Goal: Task Accomplishment & Management: Use online tool/utility

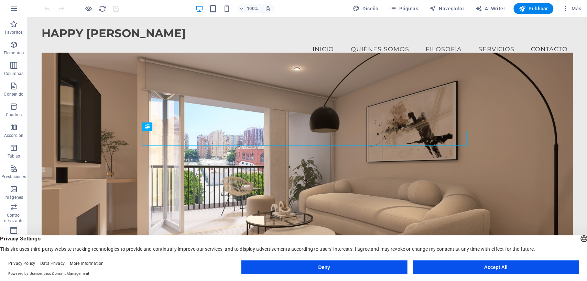
click at [465, 265] on button "Accept All" at bounding box center [495, 267] width 166 height 14
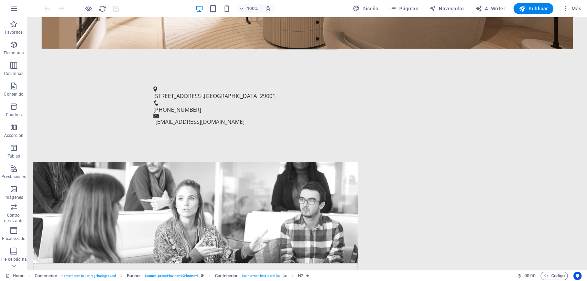
scroll to position [340, 0]
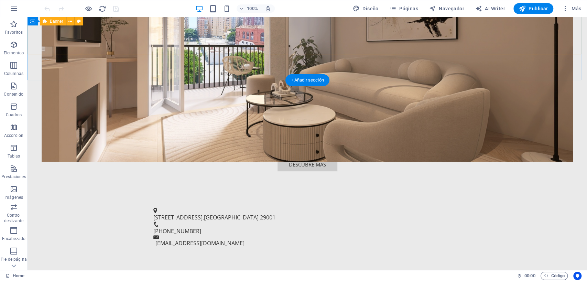
scroll to position [230, 0]
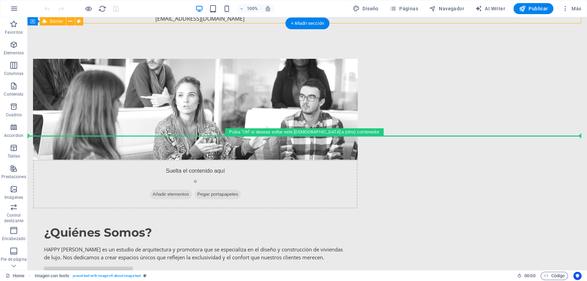
scroll to position [443, 0]
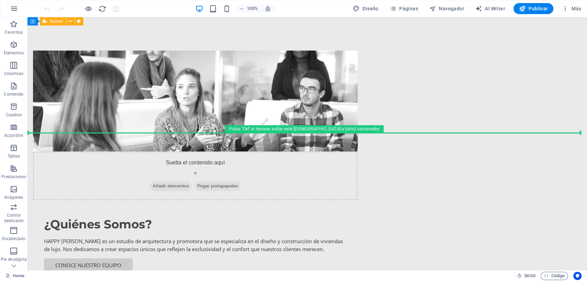
drag, startPoint x: 79, startPoint y: 77, endPoint x: 67, endPoint y: 132, distance: 57.0
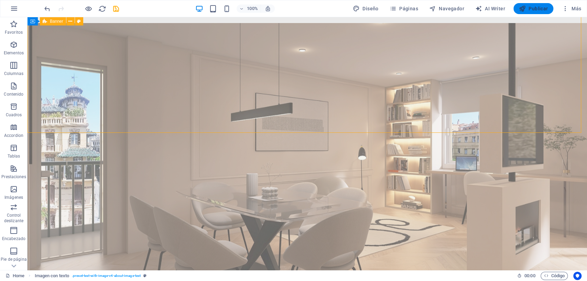
click at [531, 8] on span "Publicar" at bounding box center [533, 8] width 29 height 7
checkbox input "false"
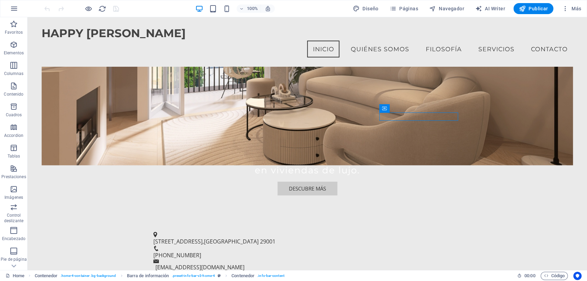
scroll to position [163, 0]
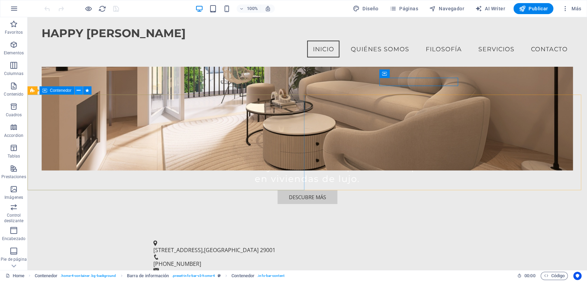
click at [77, 91] on icon at bounding box center [79, 90] width 4 height 7
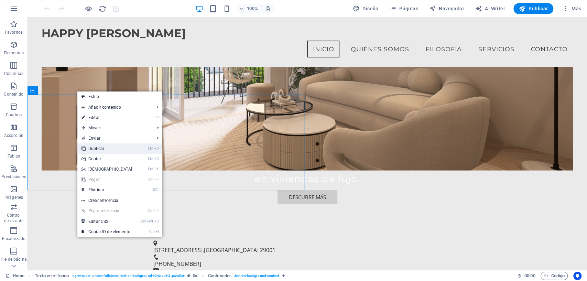
click at [95, 146] on link "Ctrl D Duplicar" at bounding box center [106, 148] width 59 height 10
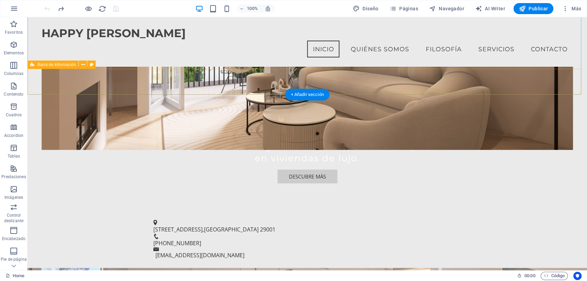
click at [267, 211] on div "[STREET_ADDRESS] [PHONE_NUMBER] [EMAIL_ADDRESS][DOMAIN_NAME]" at bounding box center [306, 239] width 559 height 57
click at [256, 211] on div "[STREET_ADDRESS] [PHONE_NUMBER] [EMAIL_ADDRESS][DOMAIN_NAME]" at bounding box center [306, 239] width 559 height 57
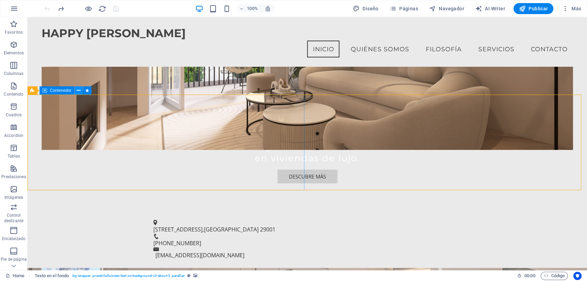
click at [80, 91] on icon at bounding box center [79, 90] width 4 height 7
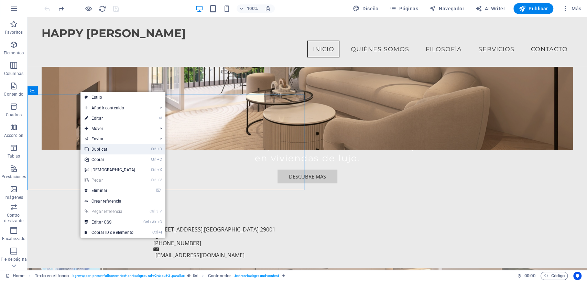
click at [101, 146] on link "Ctrl D Duplicar" at bounding box center [109, 149] width 59 height 10
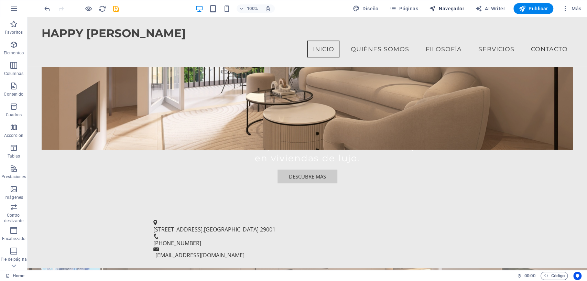
click at [442, 7] on span "Navegador" at bounding box center [446, 8] width 35 height 7
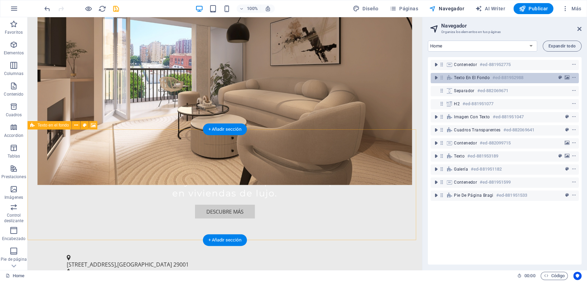
click at [466, 78] on span "Texto en el fondo" at bounding box center [472, 77] width 36 height 5
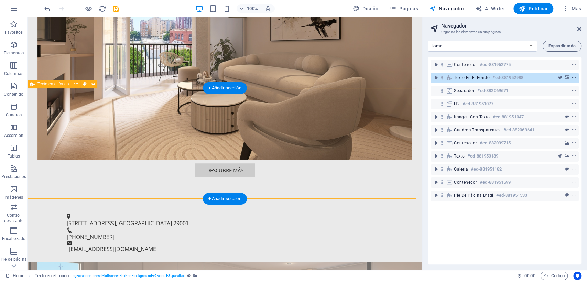
click at [573, 78] on icon "context-menu" at bounding box center [573, 77] width 5 height 5
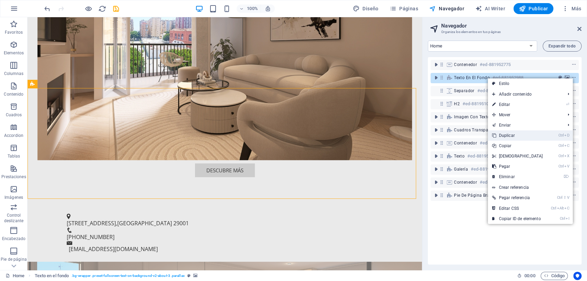
click at [508, 136] on link "Ctrl D Duplicar" at bounding box center [516, 135] width 59 height 10
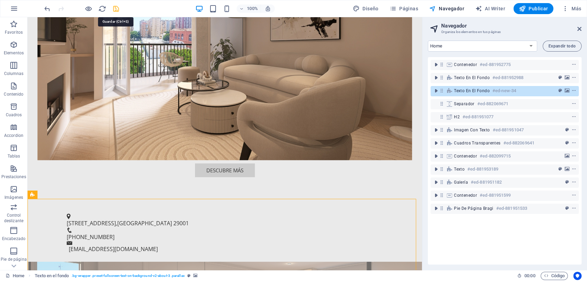
click at [114, 10] on icon "save" at bounding box center [116, 9] width 8 height 8
checkbox input "false"
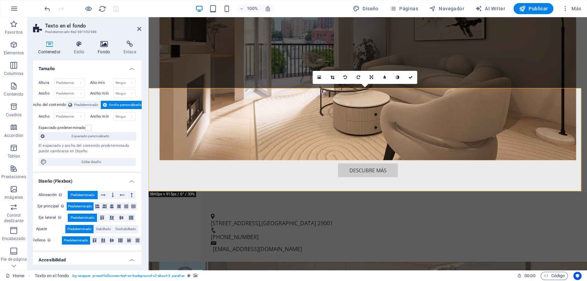
click at [105, 48] on h4 "Fondo" at bounding box center [105, 48] width 26 height 14
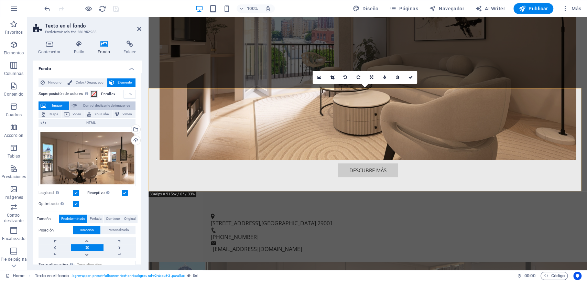
click at [94, 107] on span "Control deslizante de imágenes" at bounding box center [106, 105] width 54 height 8
select select "ms"
select select "s"
select select "progressive"
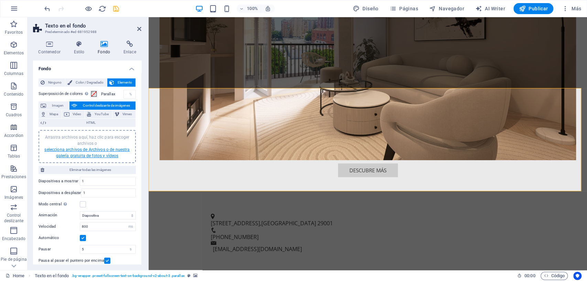
click at [78, 150] on link "selecciona archivos de Archivos o de nuestra galería gratuita de fotos y vídeos" at bounding box center [86, 152] width 85 height 11
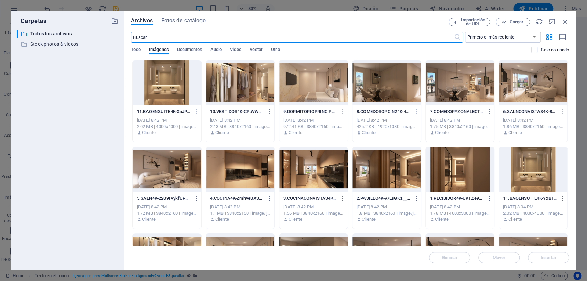
click at [253, 92] on div at bounding box center [240, 82] width 68 height 45
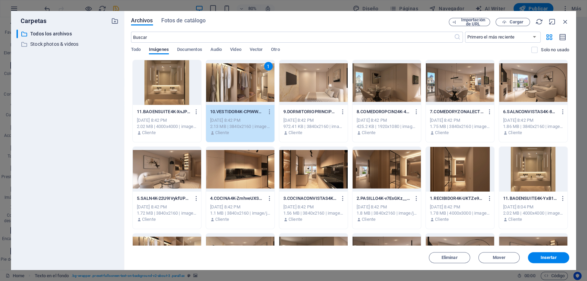
click at [322, 90] on div at bounding box center [313, 82] width 68 height 45
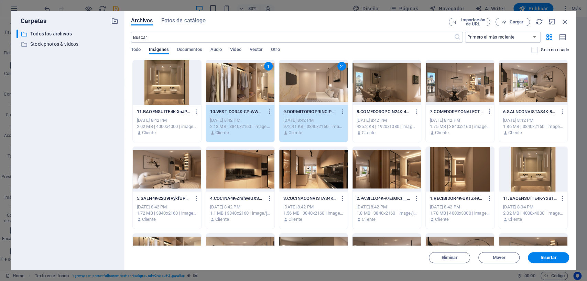
click at [386, 89] on div at bounding box center [386, 82] width 68 height 45
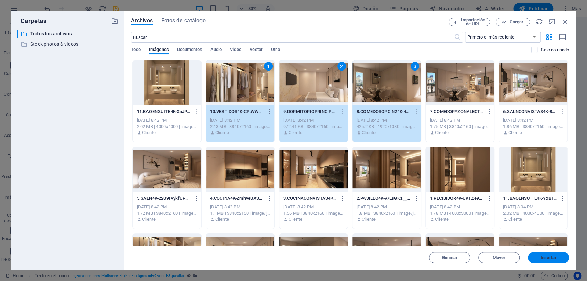
drag, startPoint x: 534, startPoint y: 256, endPoint x: 532, endPoint y: 260, distance: 5.1
click at [532, 260] on button "Insertar" at bounding box center [547, 257] width 41 height 11
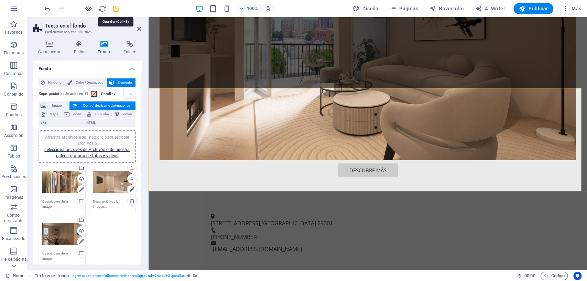
click at [118, 6] on icon "save" at bounding box center [116, 9] width 8 height 8
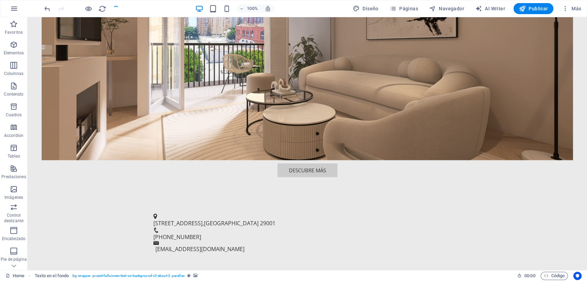
checkbox input "false"
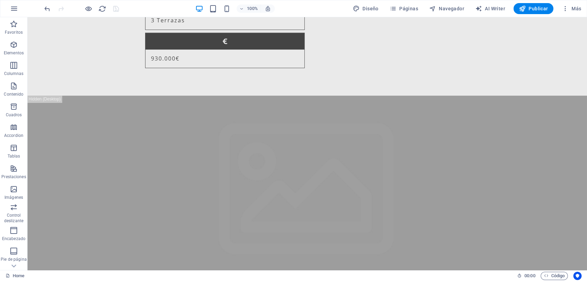
scroll to position [1984, 0]
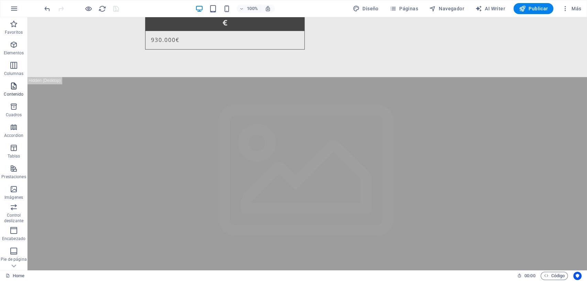
click at [13, 89] on icon "button" at bounding box center [14, 86] width 8 height 8
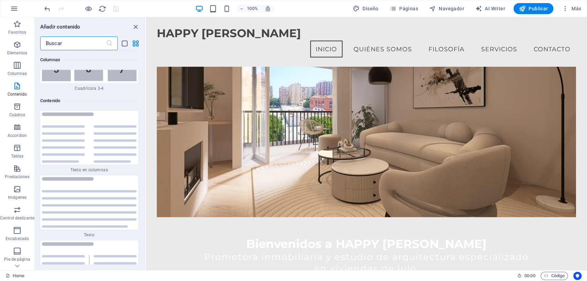
scroll to position [27, 0]
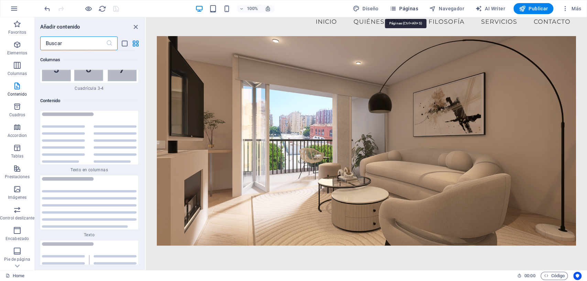
click at [409, 9] on span "Páginas" at bounding box center [403, 8] width 29 height 7
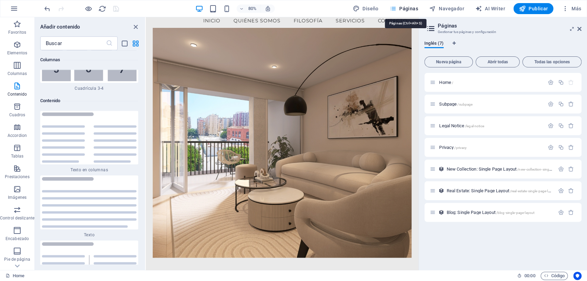
click at [411, 8] on span "Páginas" at bounding box center [403, 8] width 29 height 7
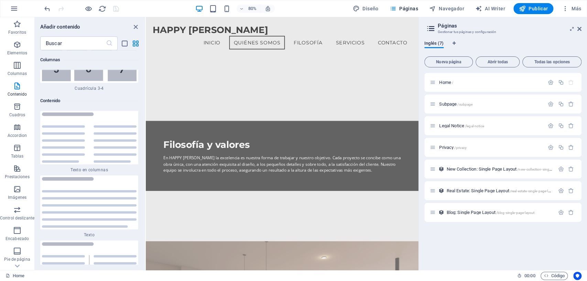
scroll to position [589, 0]
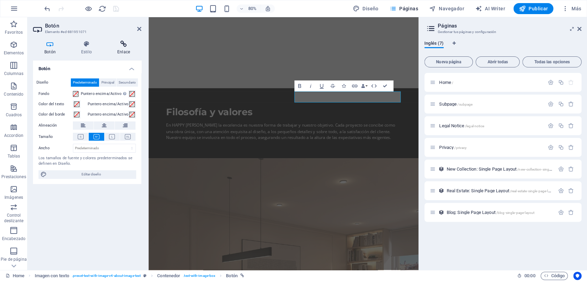
click at [120, 49] on h4 "Enlace" at bounding box center [123, 48] width 35 height 14
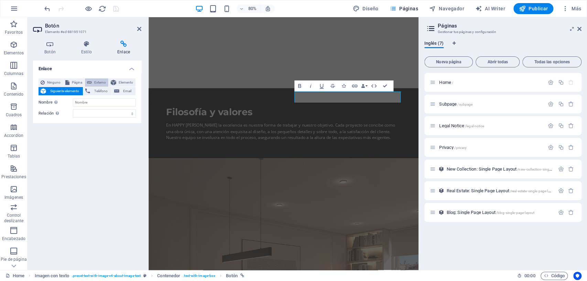
click at [96, 82] on span "Externo" at bounding box center [100, 82] width 12 height 8
select select "blank"
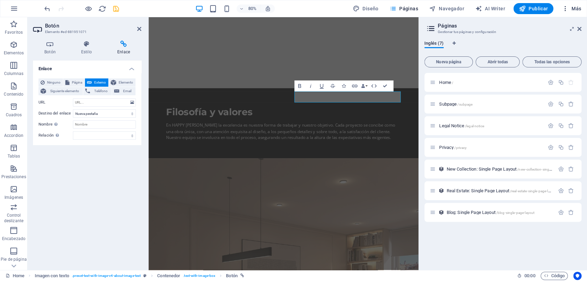
click at [567, 5] on icon "button" at bounding box center [564, 8] width 7 height 7
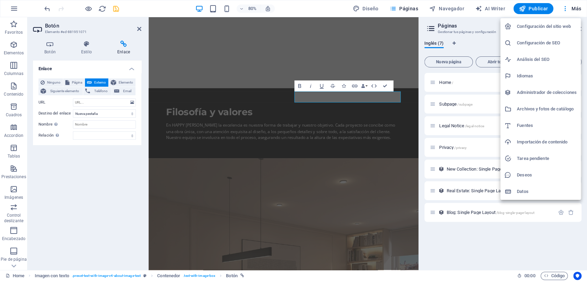
click at [525, 107] on h6 "Archivos y fotos de catálogo" at bounding box center [546, 109] width 60 height 8
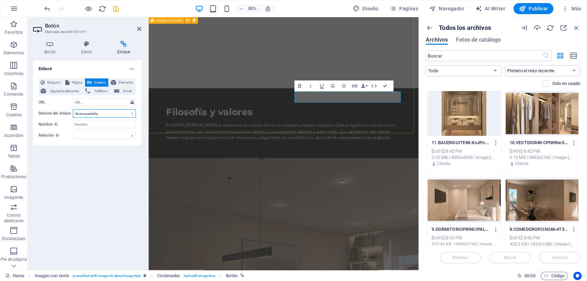
click at [106, 112] on select "Nueva pestaña Misma pestaña Superposición" at bounding box center [104, 113] width 63 height 8
click at [105, 112] on select "Nueva pestaña Misma pestaña Superposición" at bounding box center [104, 113] width 63 height 8
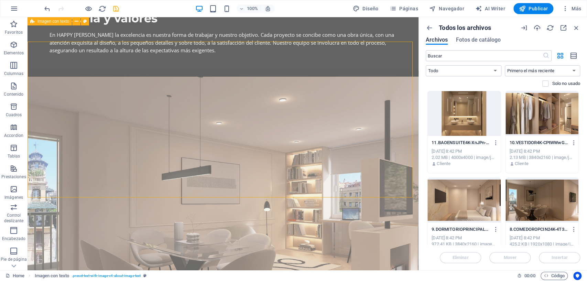
scroll to position [539, 0]
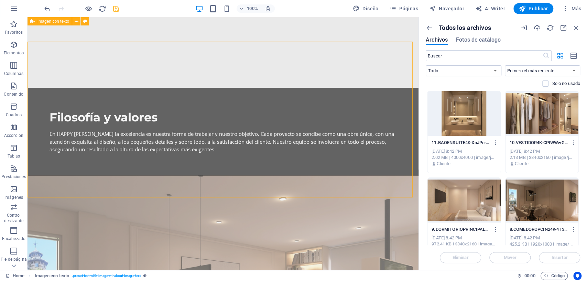
click at [576, 29] on icon "button" at bounding box center [576, 28] width 8 height 8
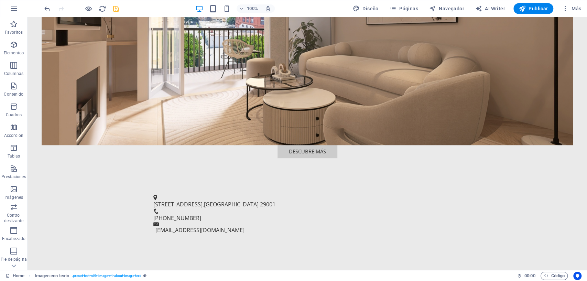
scroll to position [235, 0]
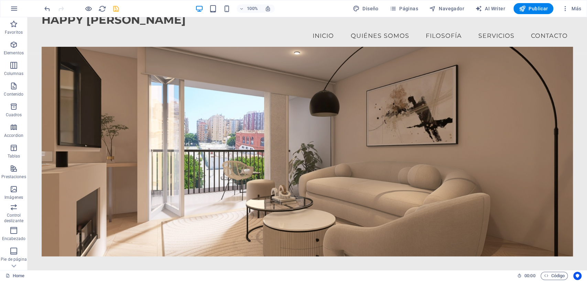
scroll to position [0, 0]
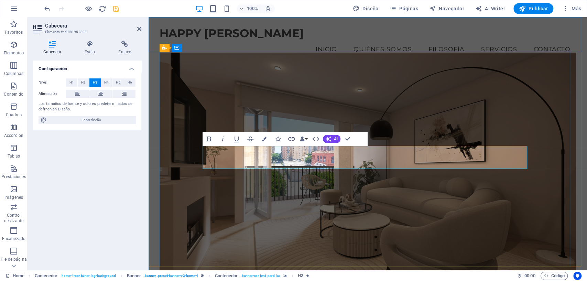
click at [115, 9] on icon "save" at bounding box center [116, 9] width 8 height 8
checkbox input "false"
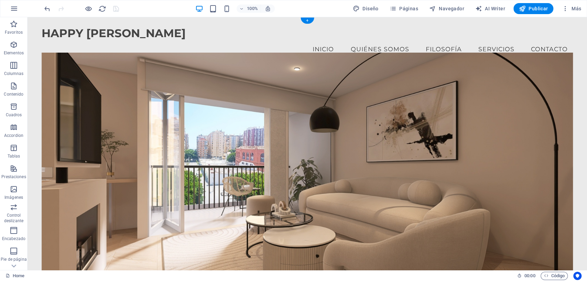
click at [481, 120] on figure at bounding box center [307, 168] width 531 height 230
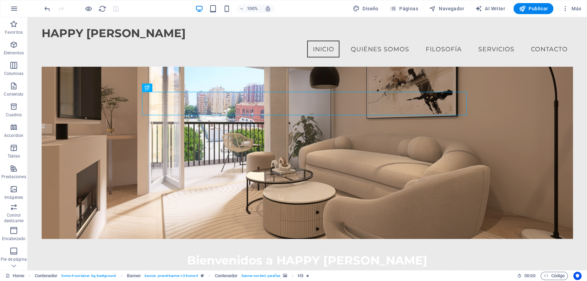
scroll to position [54, 0]
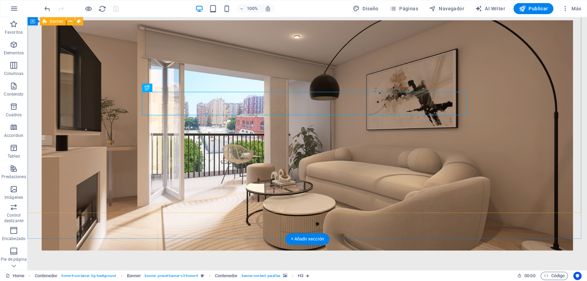
click at [410, 51] on figure at bounding box center [307, 135] width 531 height 230
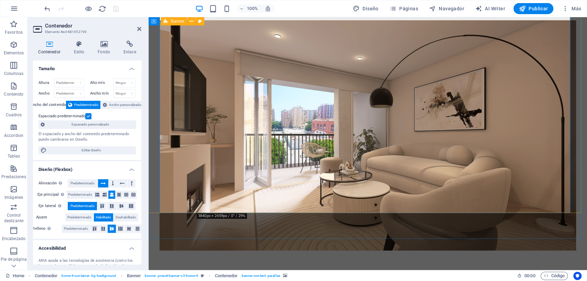
click at [579, 47] on div "Bienvenidos a HAPPY [PERSON_NAME] Promotora inmobiliaria y estudio de arquitect…" at bounding box center [367, 184] width 438 height 342
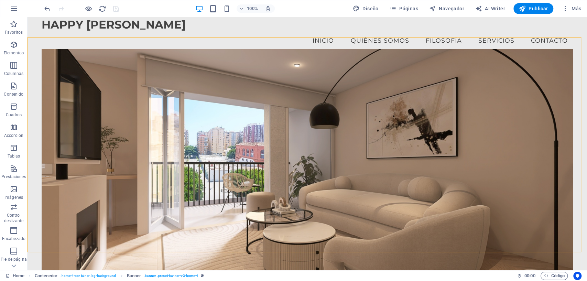
scroll to position [0, 0]
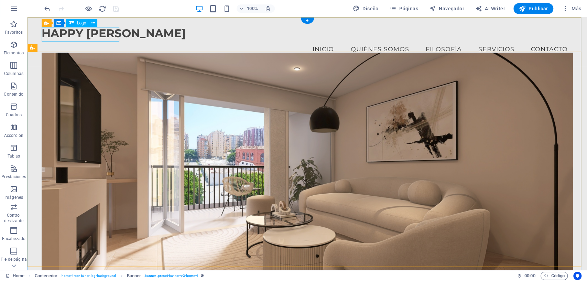
click at [104, 33] on div "HAPPY [PERSON_NAME]" at bounding box center [307, 33] width 531 height 14
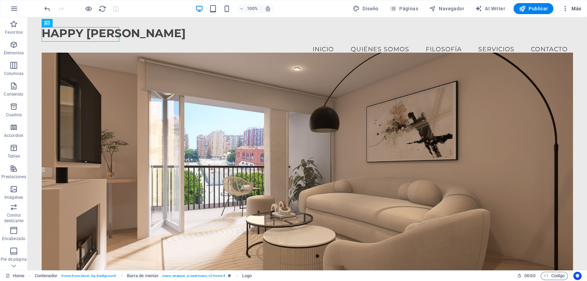
click at [567, 9] on icon "button" at bounding box center [564, 8] width 7 height 7
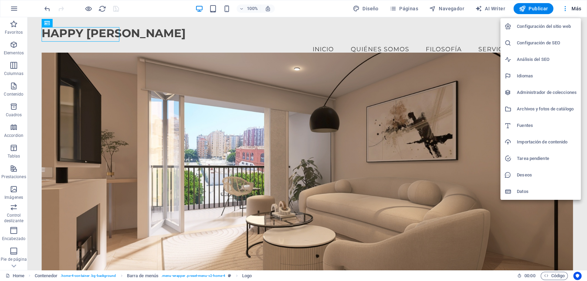
click at [544, 25] on h6 "Configuración del sitio web" at bounding box center [546, 26] width 60 height 8
